Goal: Navigation & Orientation: Find specific page/section

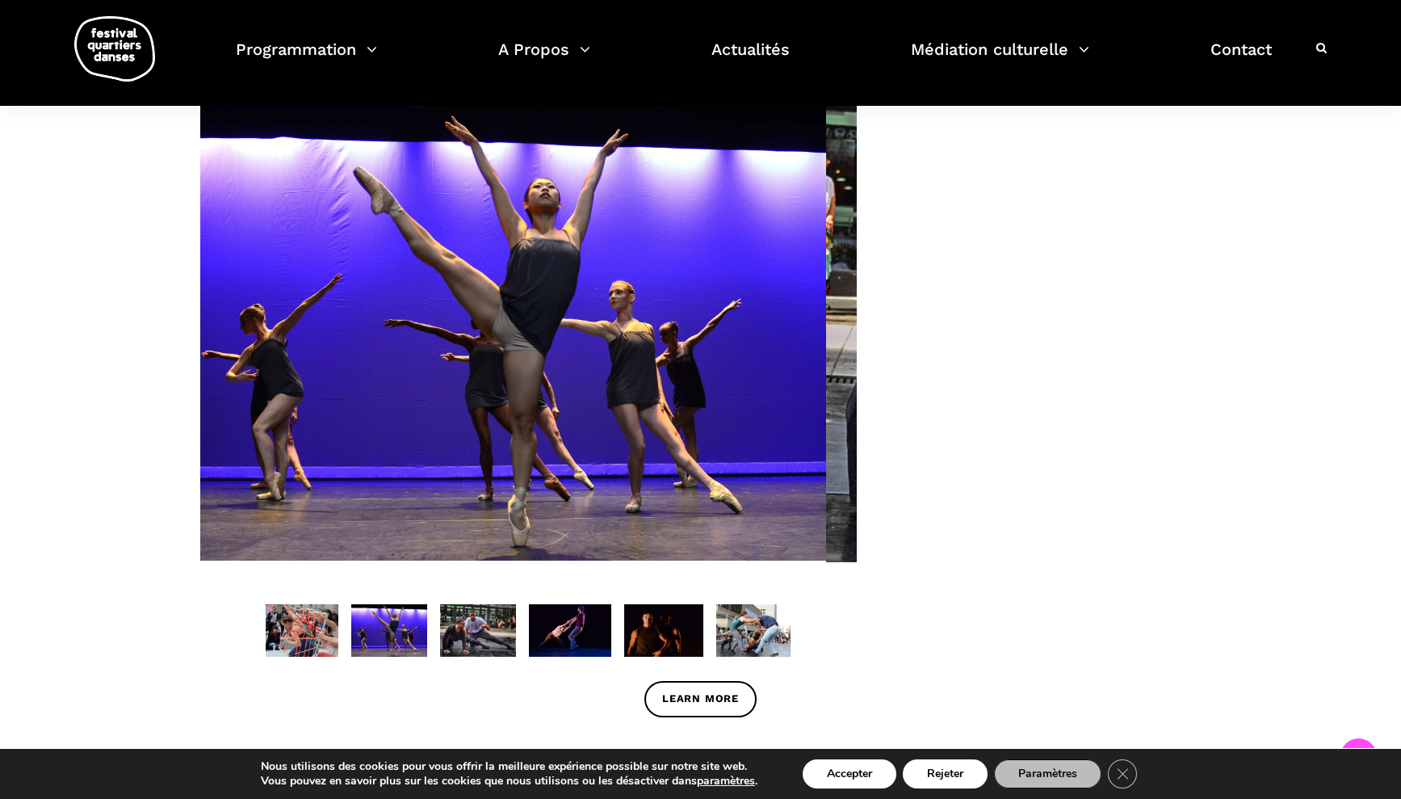
scroll to position [809, 0]
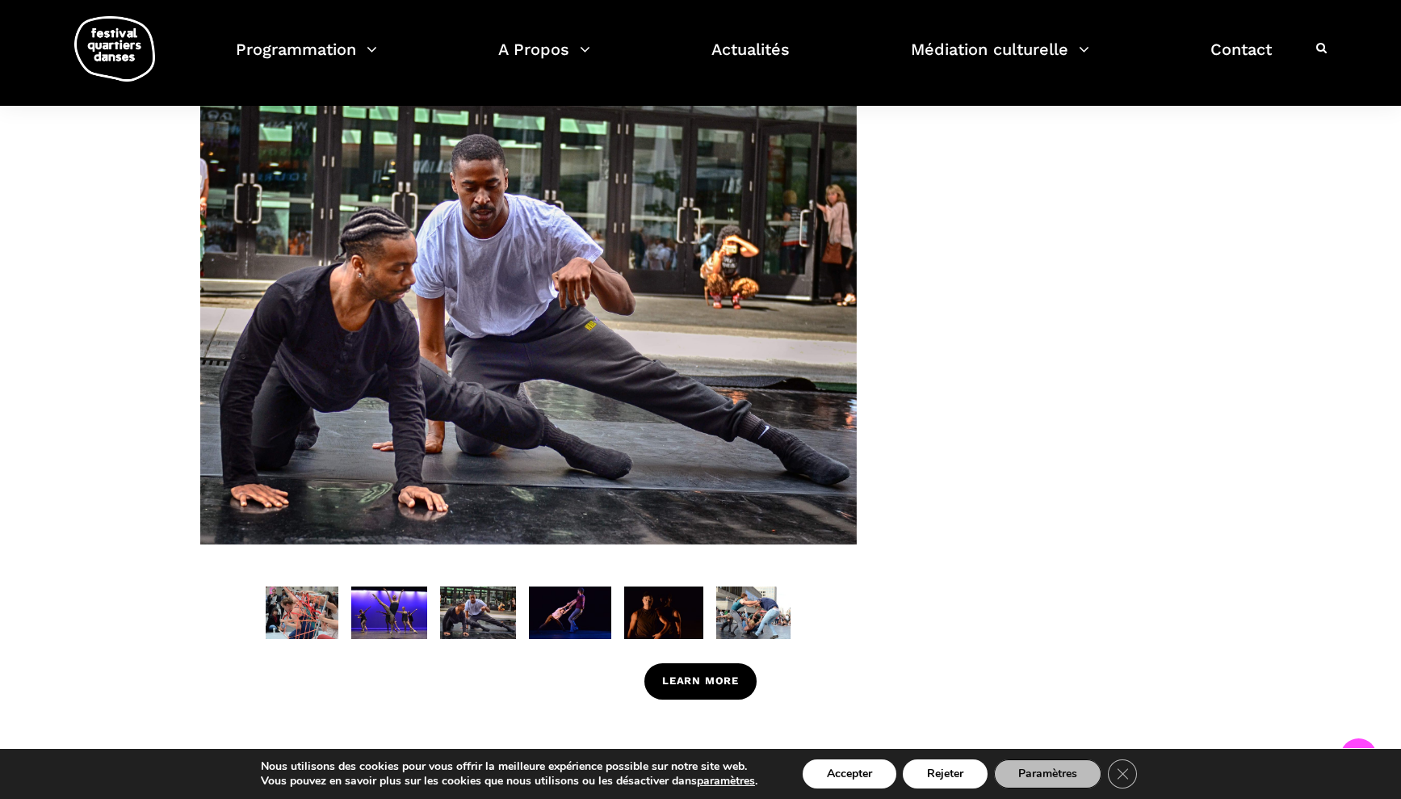
click at [709, 674] on span "Learn More" at bounding box center [700, 681] width 77 height 17
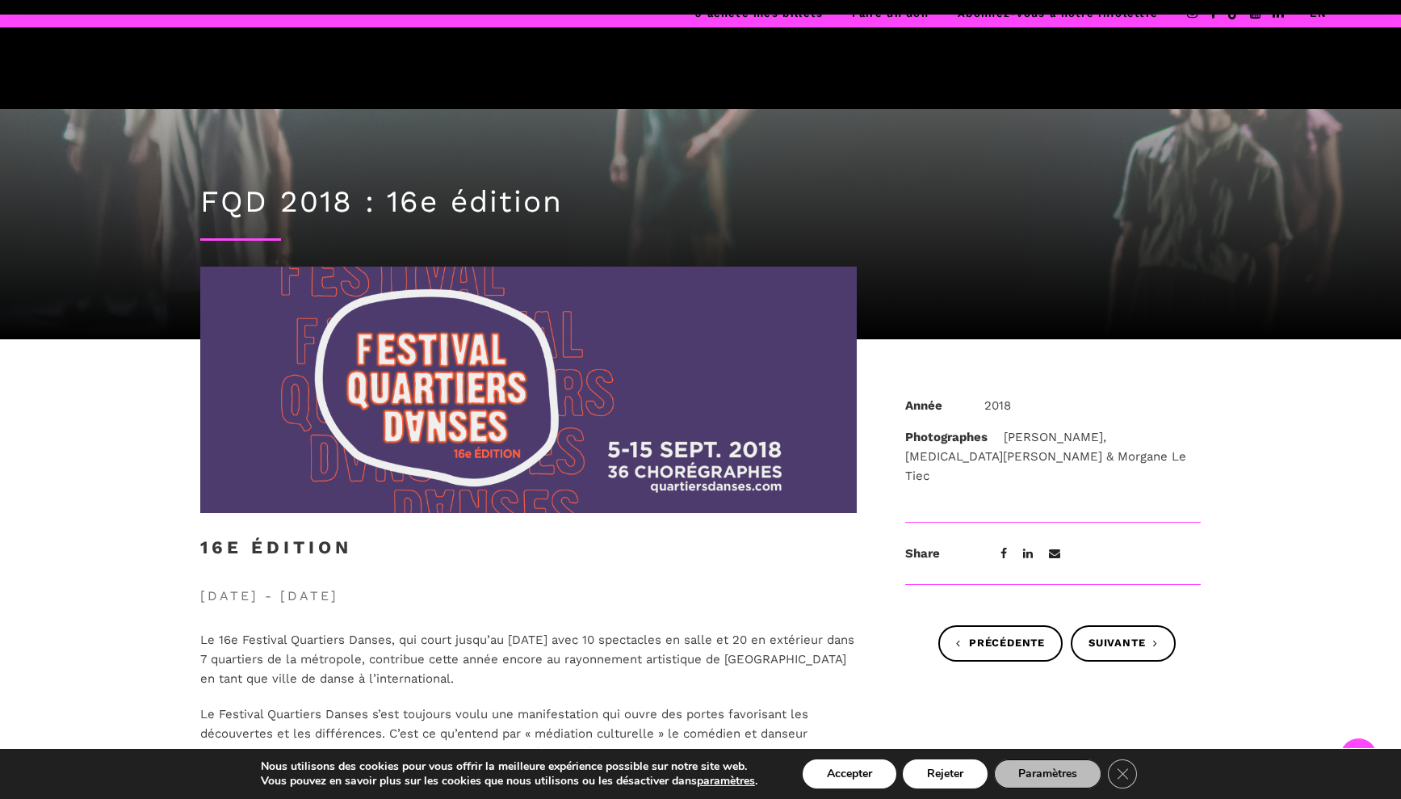
scroll to position [809, 0]
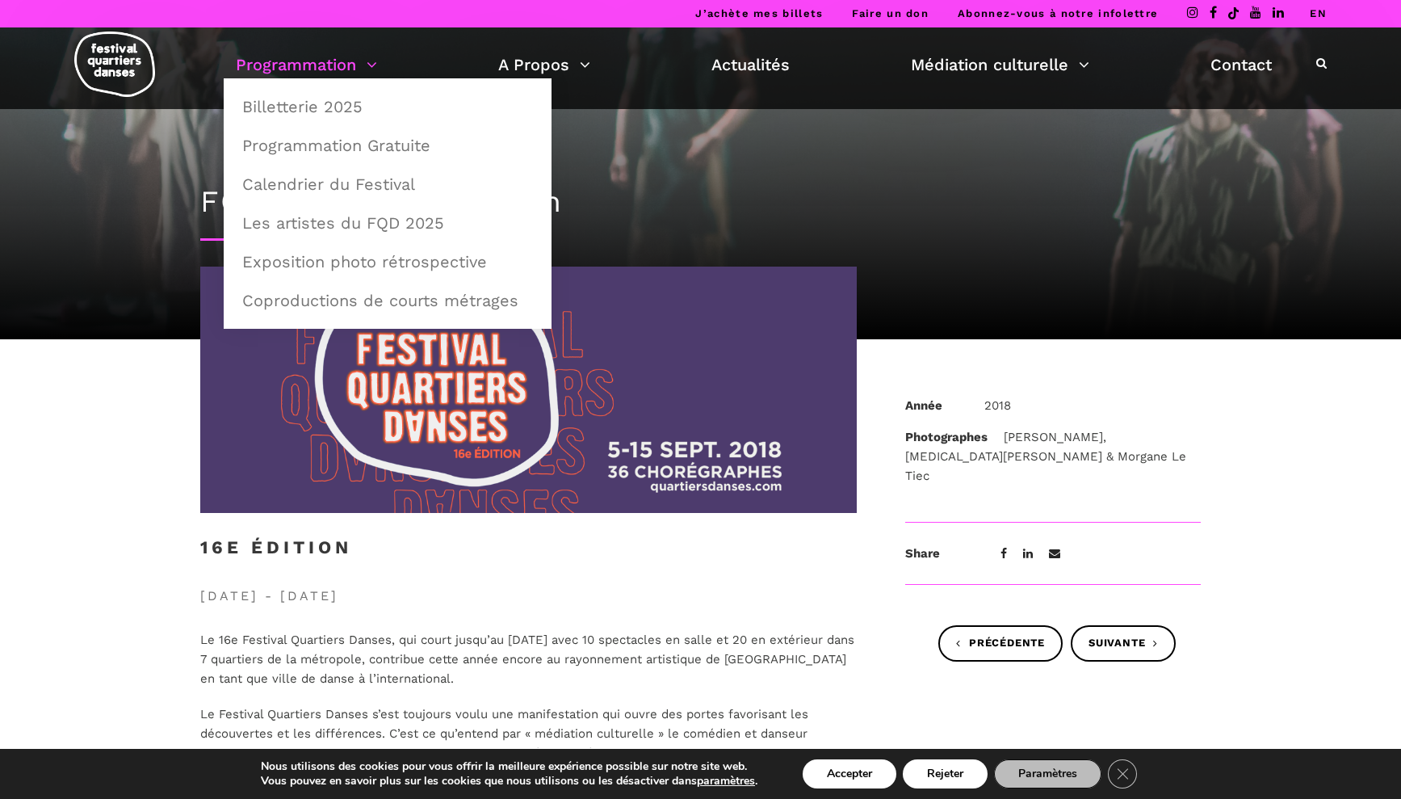
click at [317, 61] on link "Programmation" at bounding box center [306, 64] width 141 height 27
